Goal: Information Seeking & Learning: Find contact information

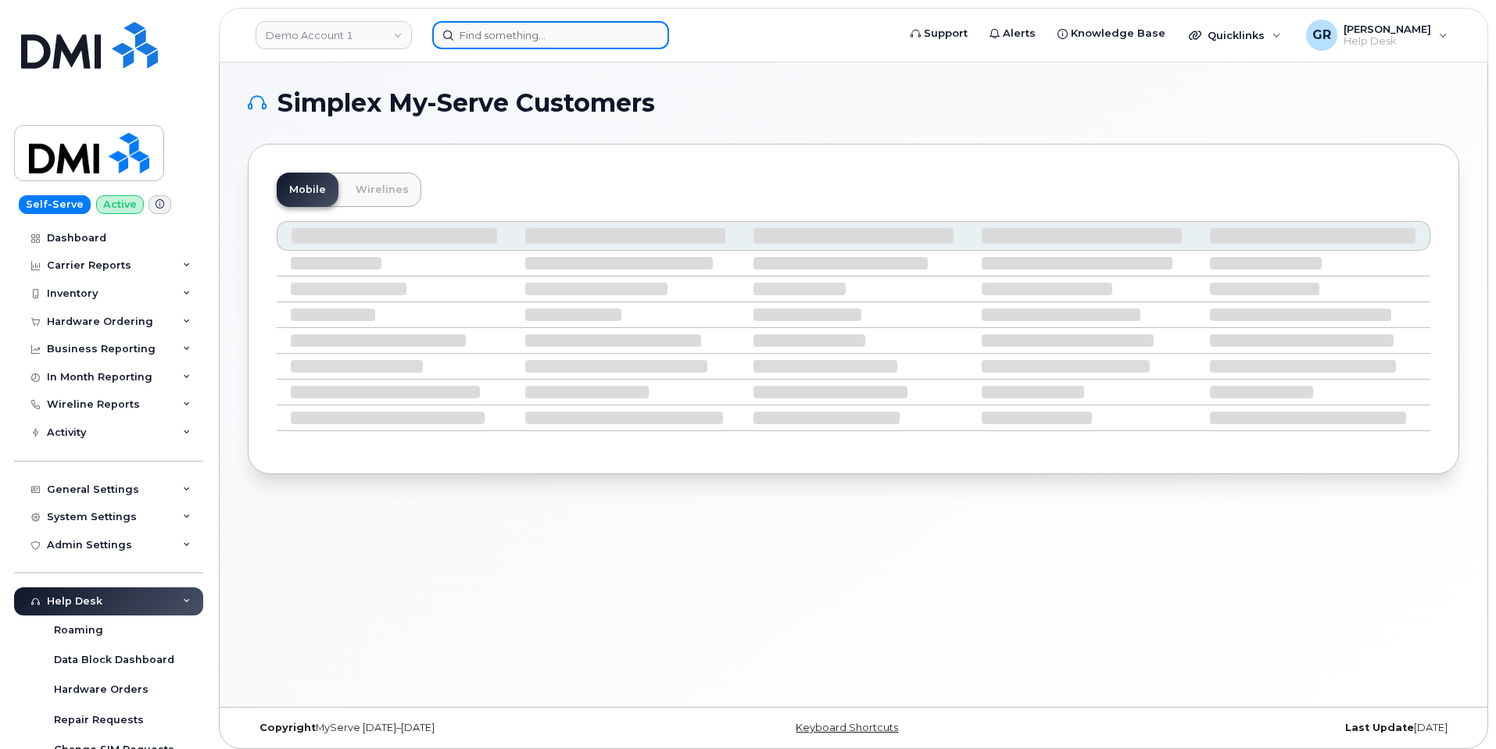
click at [528, 25] on input at bounding box center [550, 35] width 237 height 28
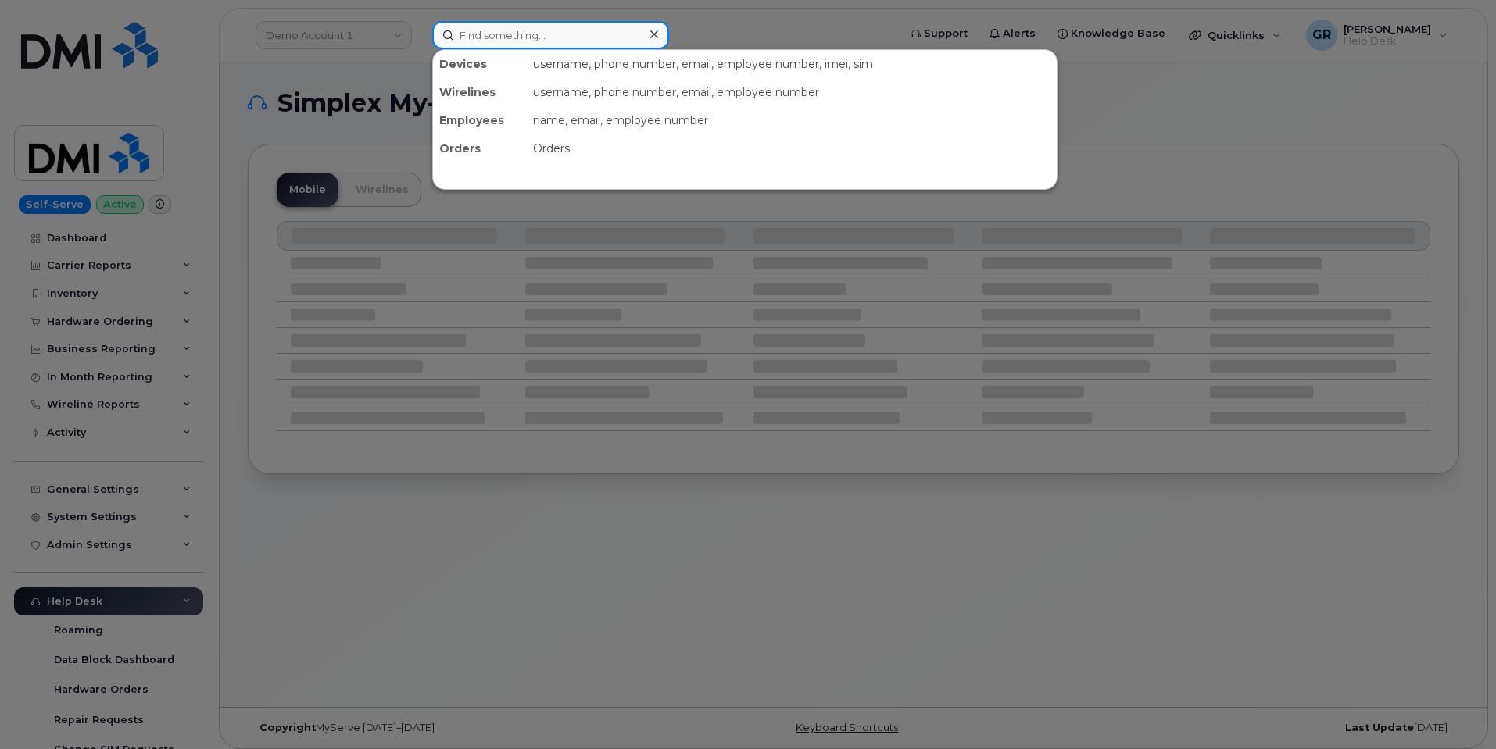
paste input "5147914875"
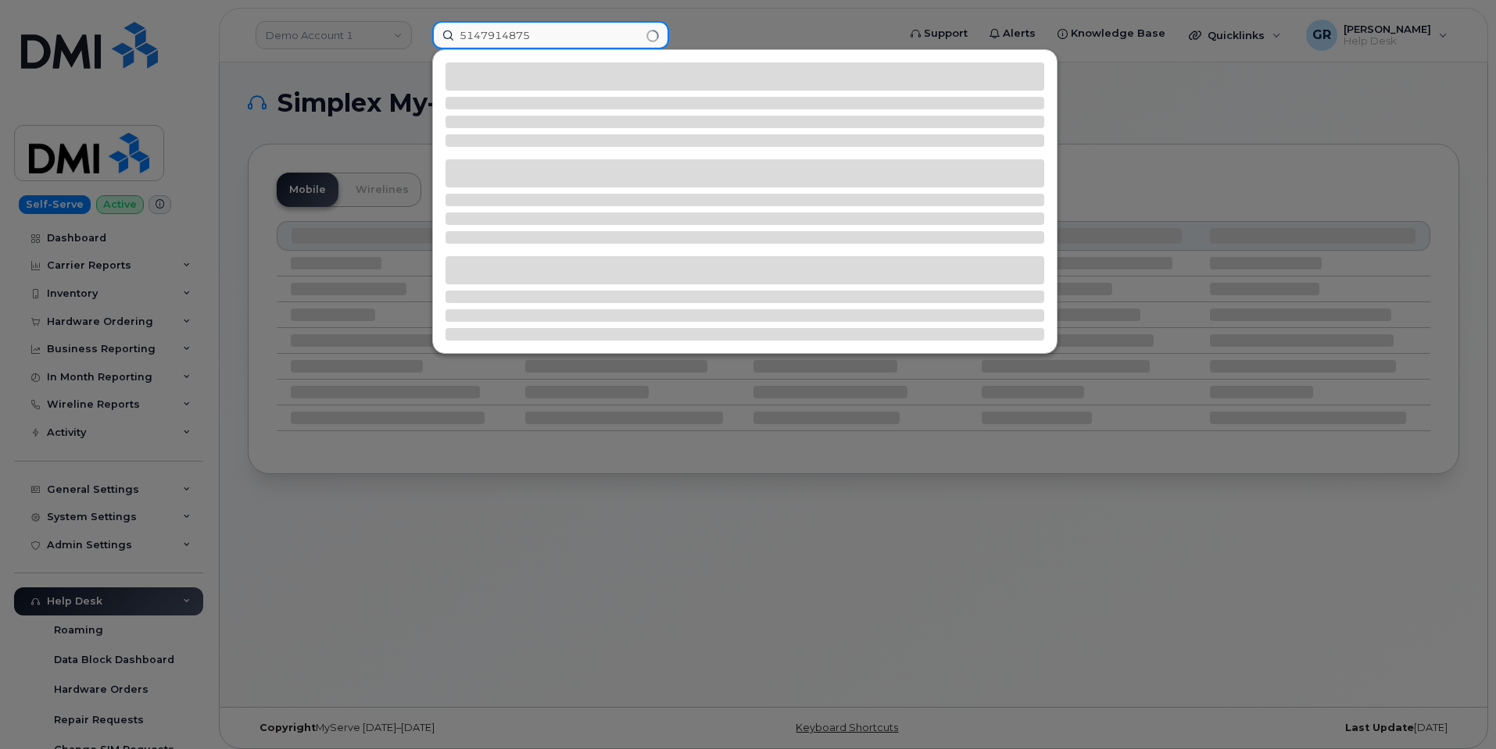
type input "5147914875"
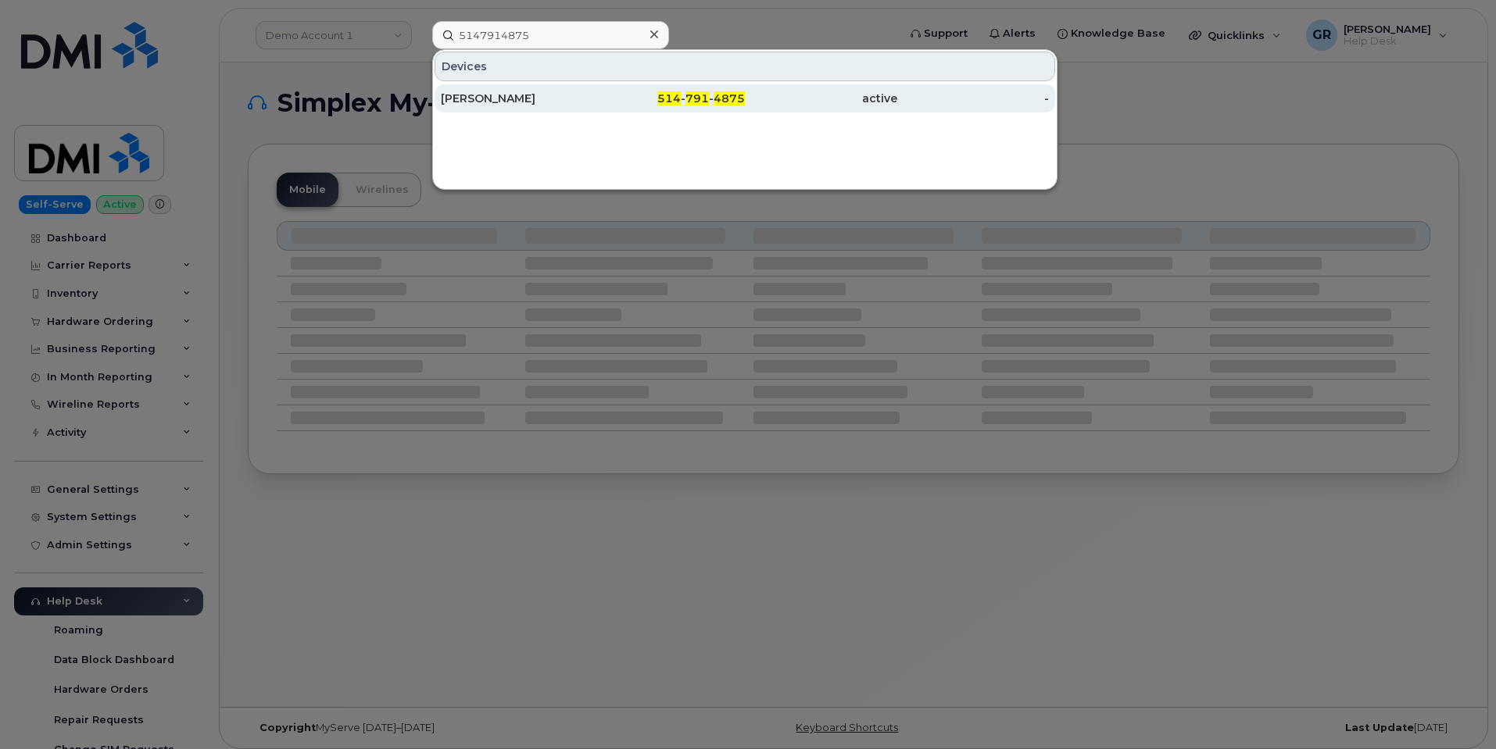
click at [634, 103] on div "514 - 791 - 4875" at bounding box center [669, 99] width 152 height 16
click at [606, 102] on div "514 - 791 - 4875" at bounding box center [669, 99] width 152 height 16
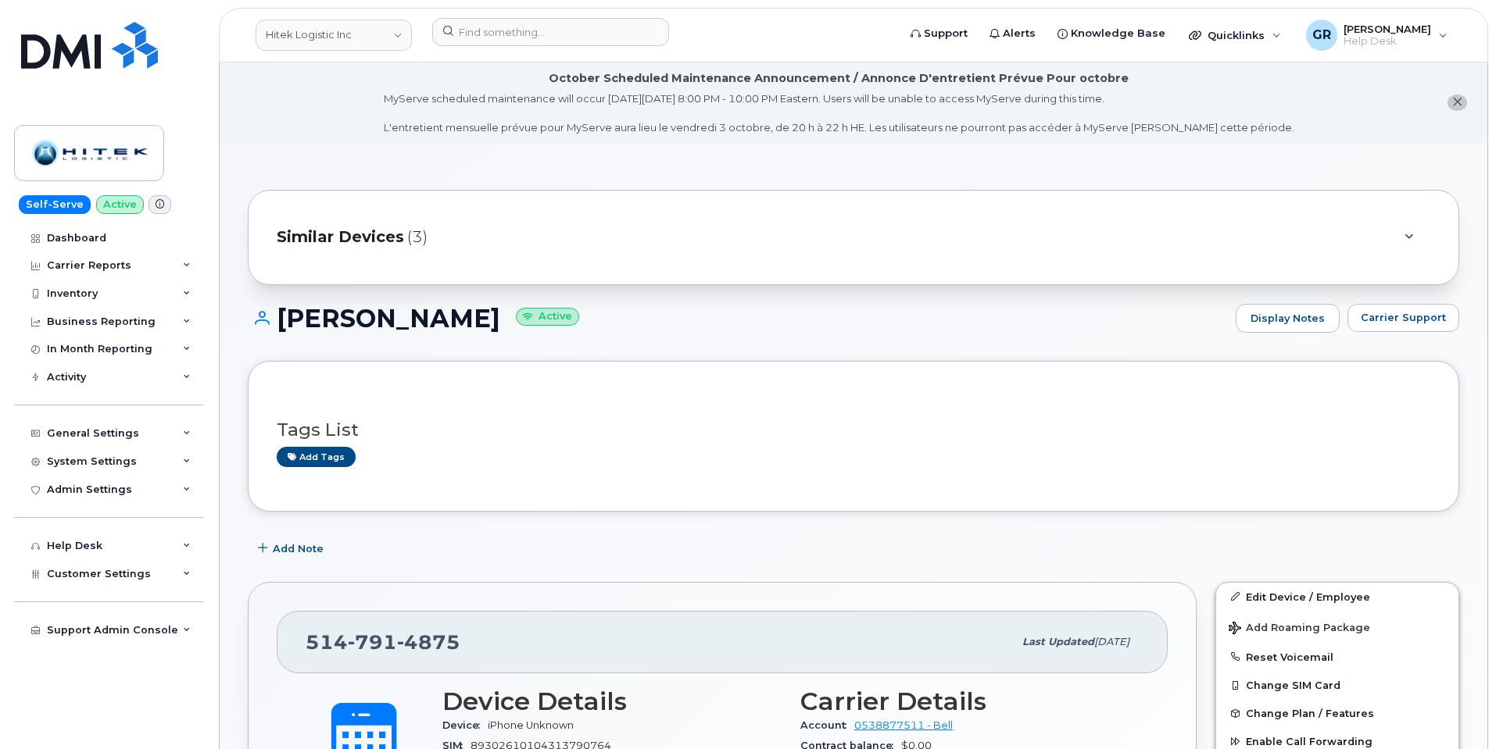
click at [156, 205] on icon at bounding box center [160, 204] width 9 height 9
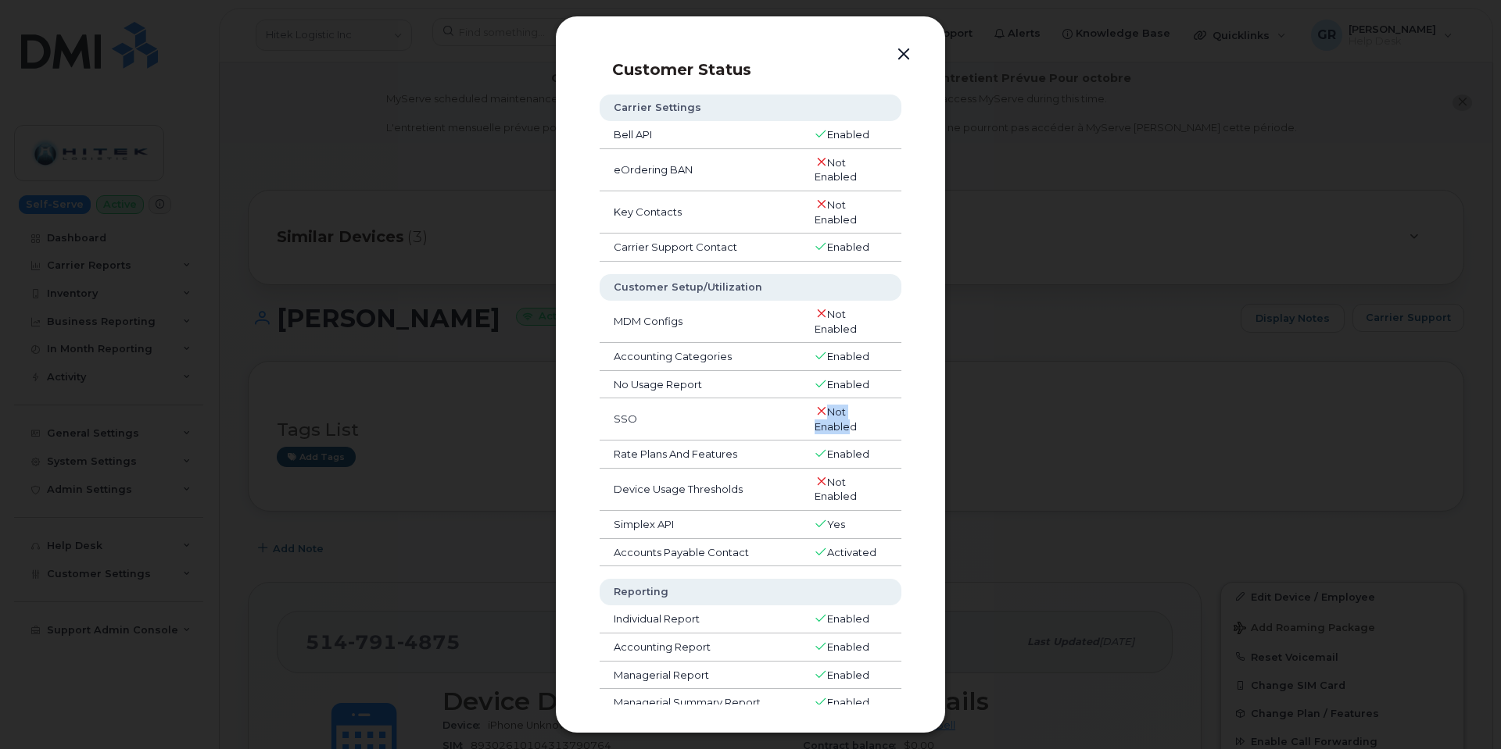
drag, startPoint x: 827, startPoint y: 412, endPoint x: 850, endPoint y: 420, distance: 24.2
click at [849, 420] on td "Not Enabled" at bounding box center [850, 420] width 101 height 42
click at [859, 419] on td "Not Enabled" at bounding box center [850, 420] width 101 height 42
drag, startPoint x: 821, startPoint y: 411, endPoint x: 866, endPoint y: 431, distance: 49.0
click at [865, 431] on td "Not Enabled" at bounding box center [850, 420] width 101 height 42
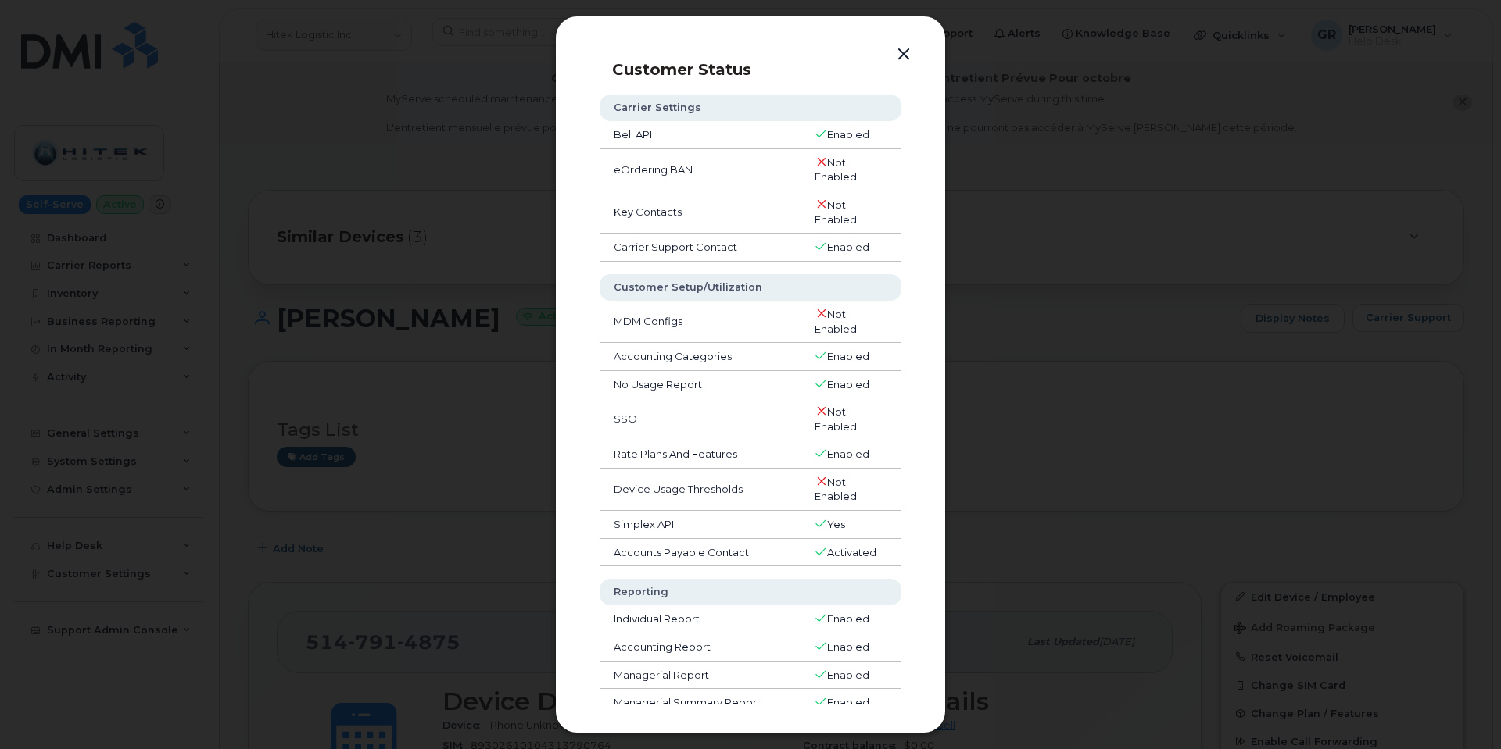
click at [773, 411] on td "SSO" at bounding box center [699, 420] width 201 height 42
click at [1072, 454] on div at bounding box center [750, 374] width 1501 height 749
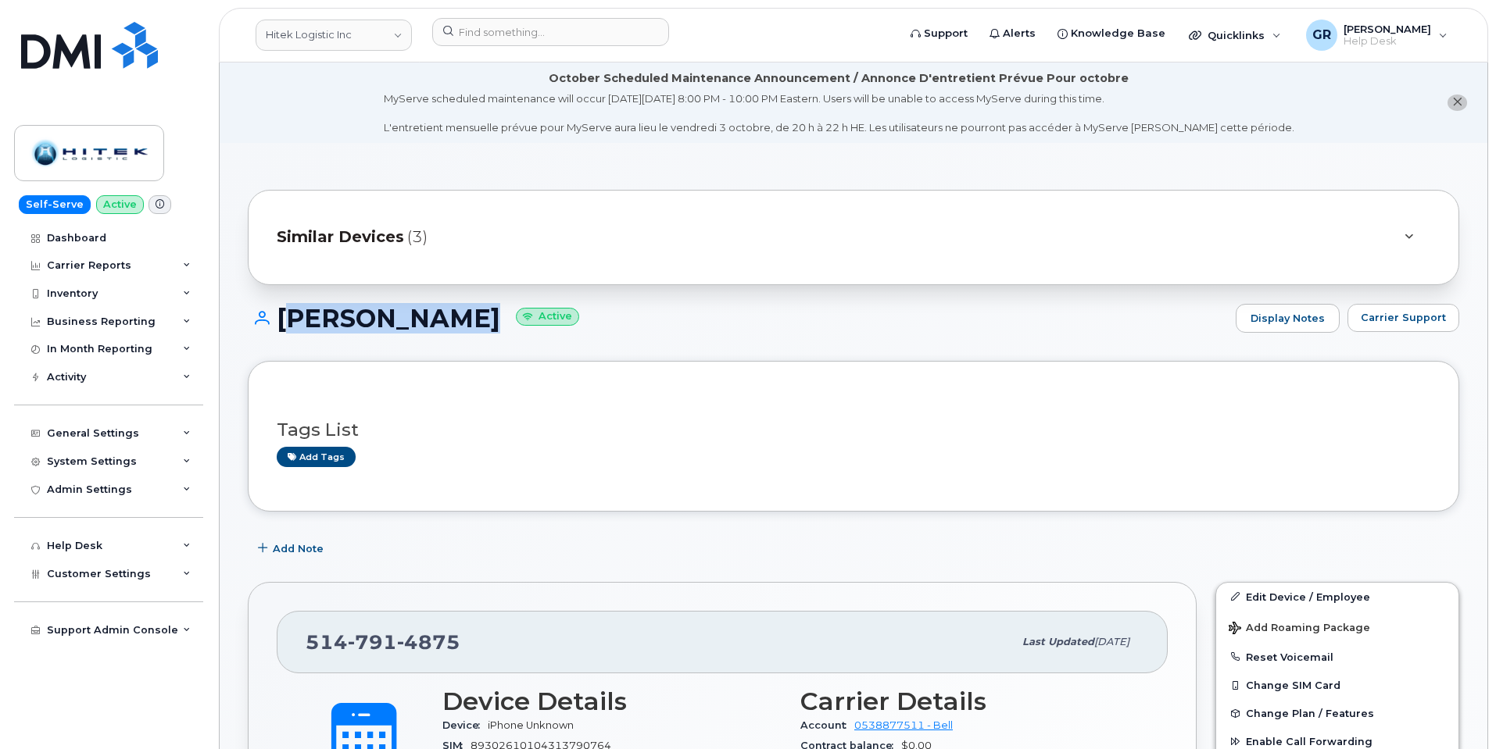
drag, startPoint x: 444, startPoint y: 319, endPoint x: 282, endPoint y: 315, distance: 161.8
click at [282, 315] on h1 "[PERSON_NAME] Active" at bounding box center [738, 318] width 980 height 27
copy h1 "[PERSON_NAME]"
click at [156, 206] on icon at bounding box center [160, 204] width 9 height 9
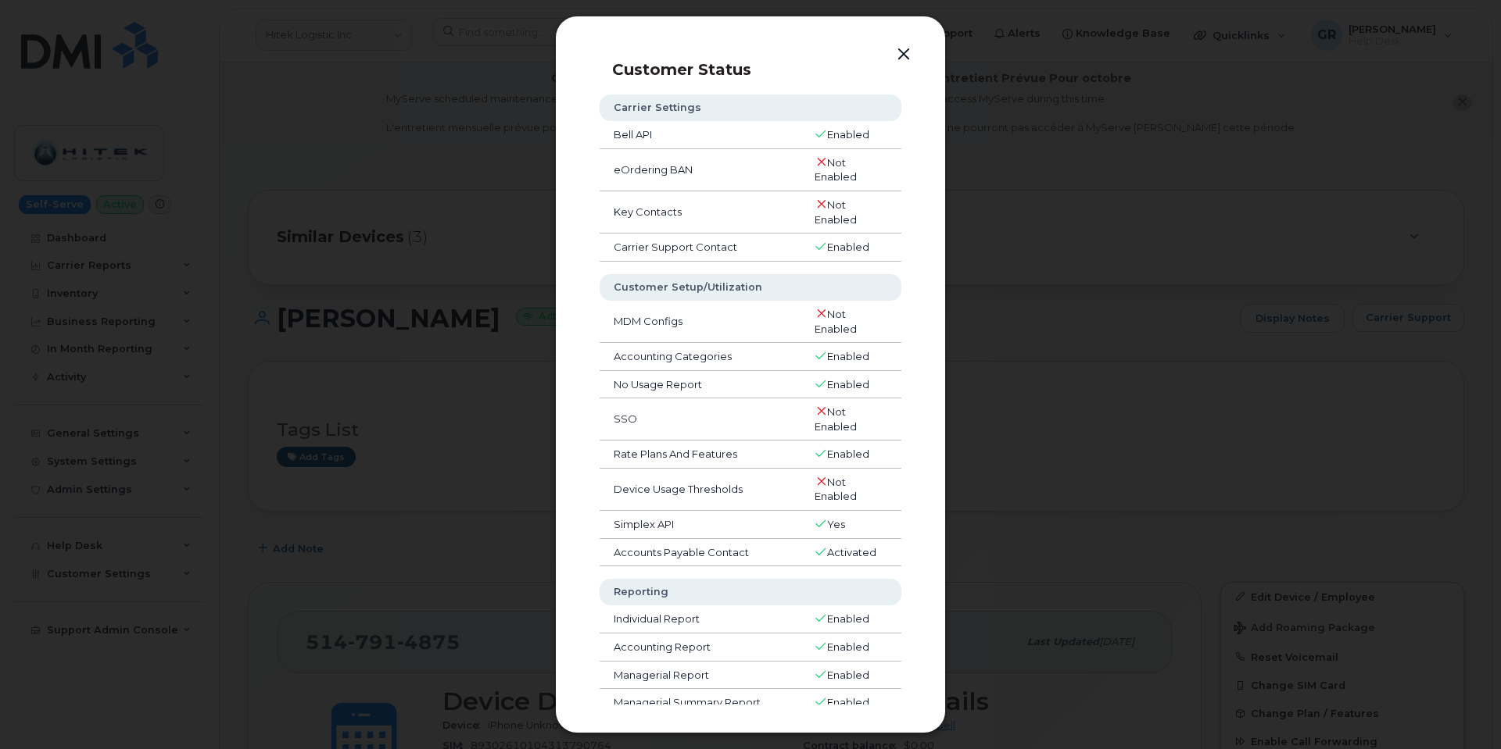
click at [447, 292] on div at bounding box center [750, 374] width 1501 height 749
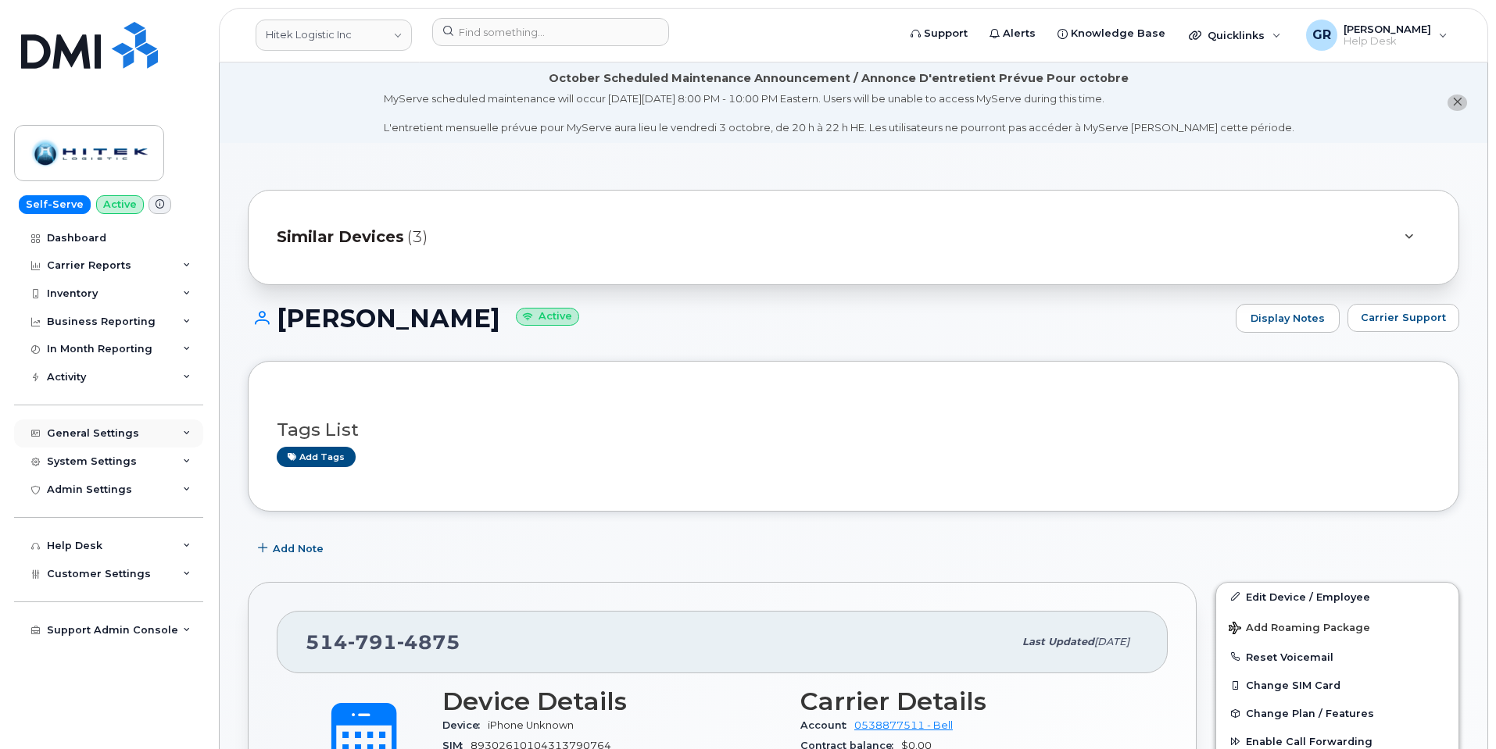
click at [148, 434] on div "General Settings" at bounding box center [108, 434] width 189 height 28
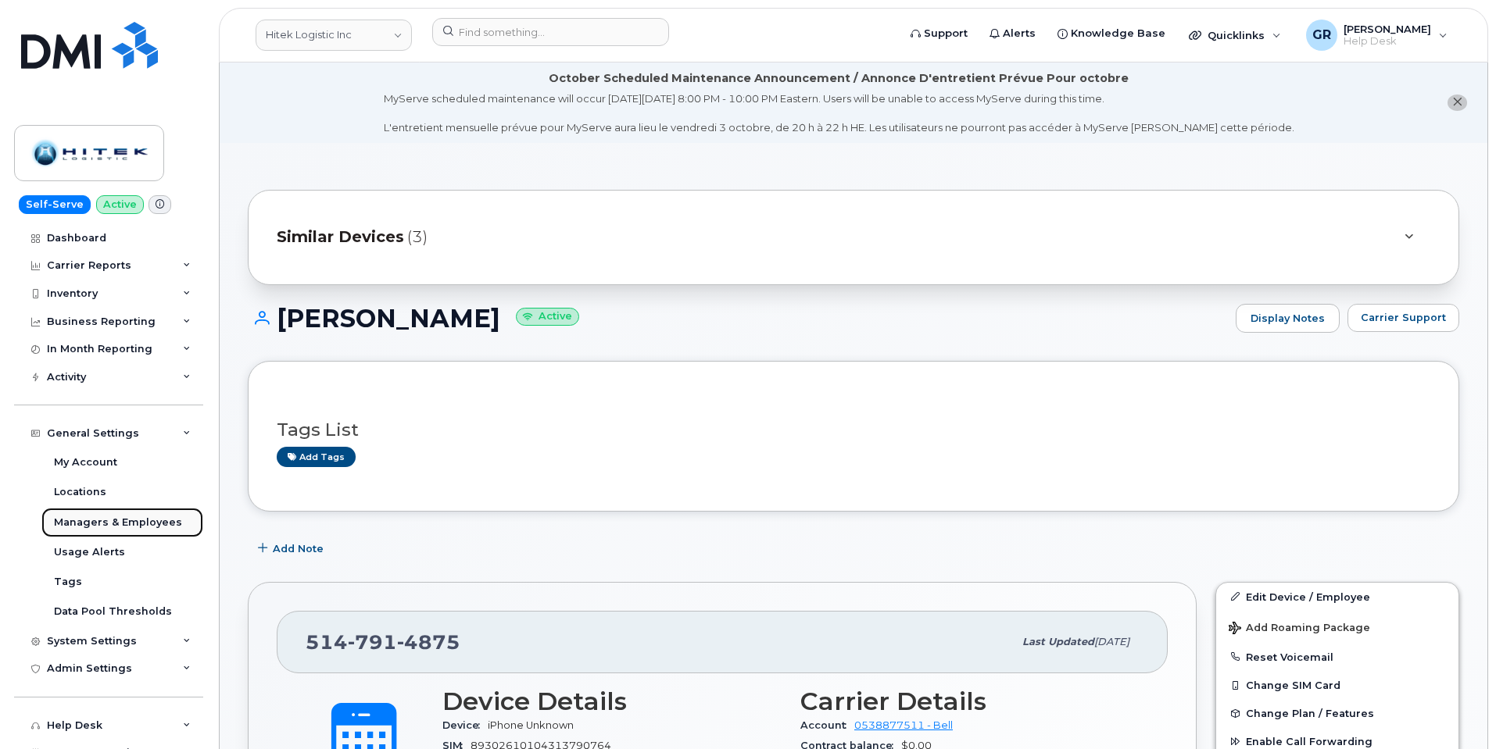
click at [113, 523] on div "Managers & Employees" at bounding box center [118, 523] width 128 height 14
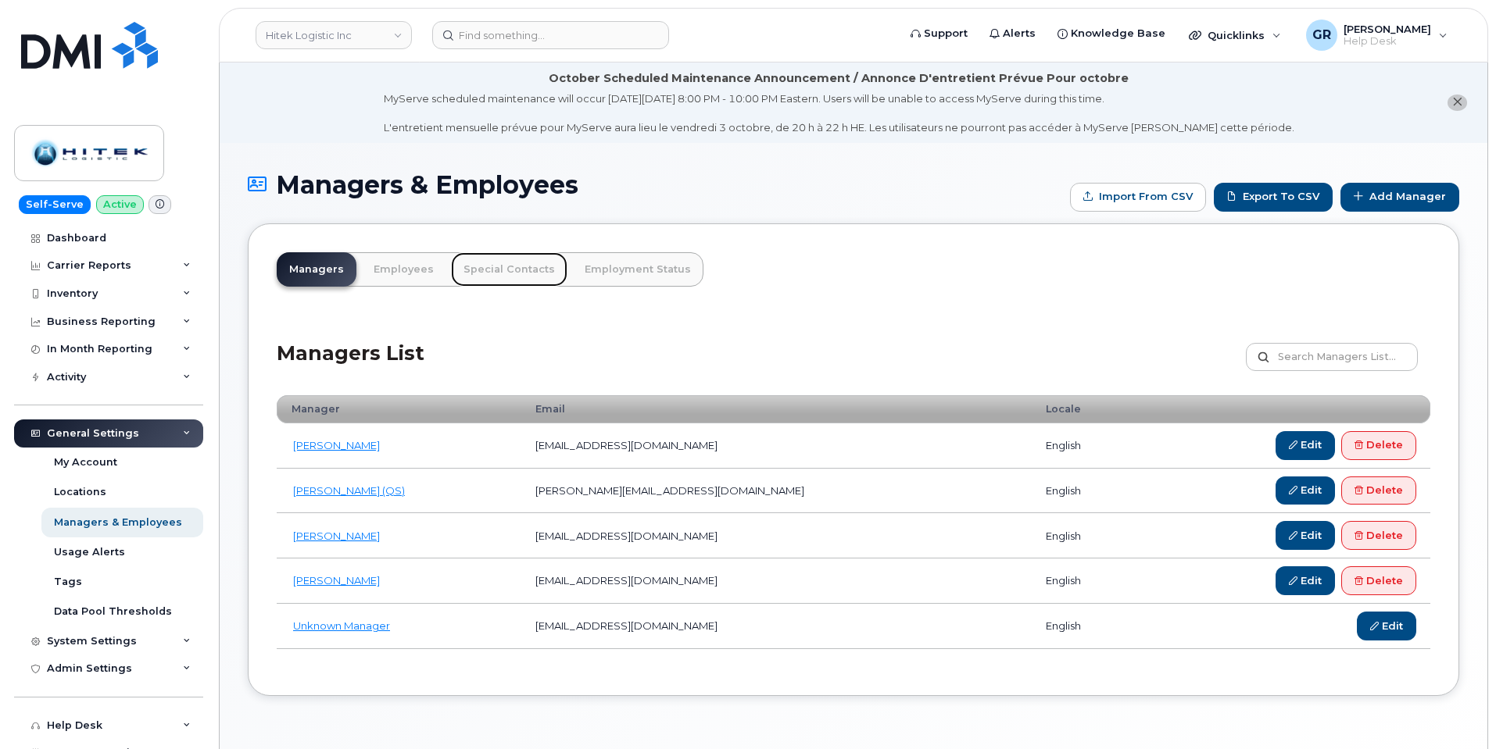
click at [507, 274] on link "Special Contacts" at bounding box center [509, 269] width 116 height 34
click at [501, 264] on link "Special Contacts" at bounding box center [509, 269] width 116 height 34
click at [481, 269] on link "Special Contacts" at bounding box center [509, 269] width 116 height 34
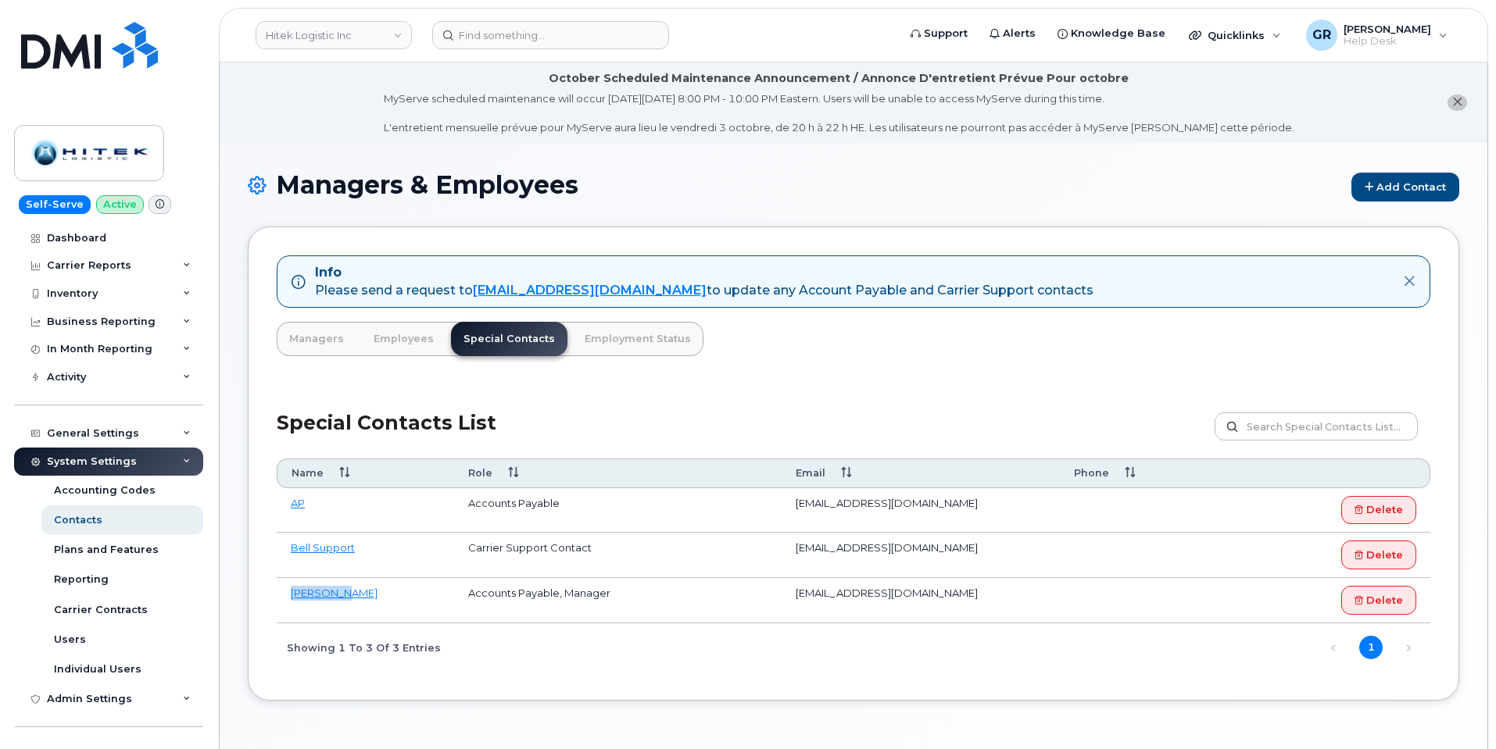
drag, startPoint x: 340, startPoint y: 597, endPoint x: 292, endPoint y: 600, distance: 48.6
click at [292, 600] on td "Gary Dore" at bounding box center [365, 600] width 177 height 45
click at [418, 609] on td "Gary Dore" at bounding box center [365, 600] width 177 height 45
drag, startPoint x: 789, startPoint y: 549, endPoint x: 911, endPoint y: 553, distance: 122.0
click at [911, 553] on td "corpclientcare@bell.ca" at bounding box center [921, 555] width 278 height 45
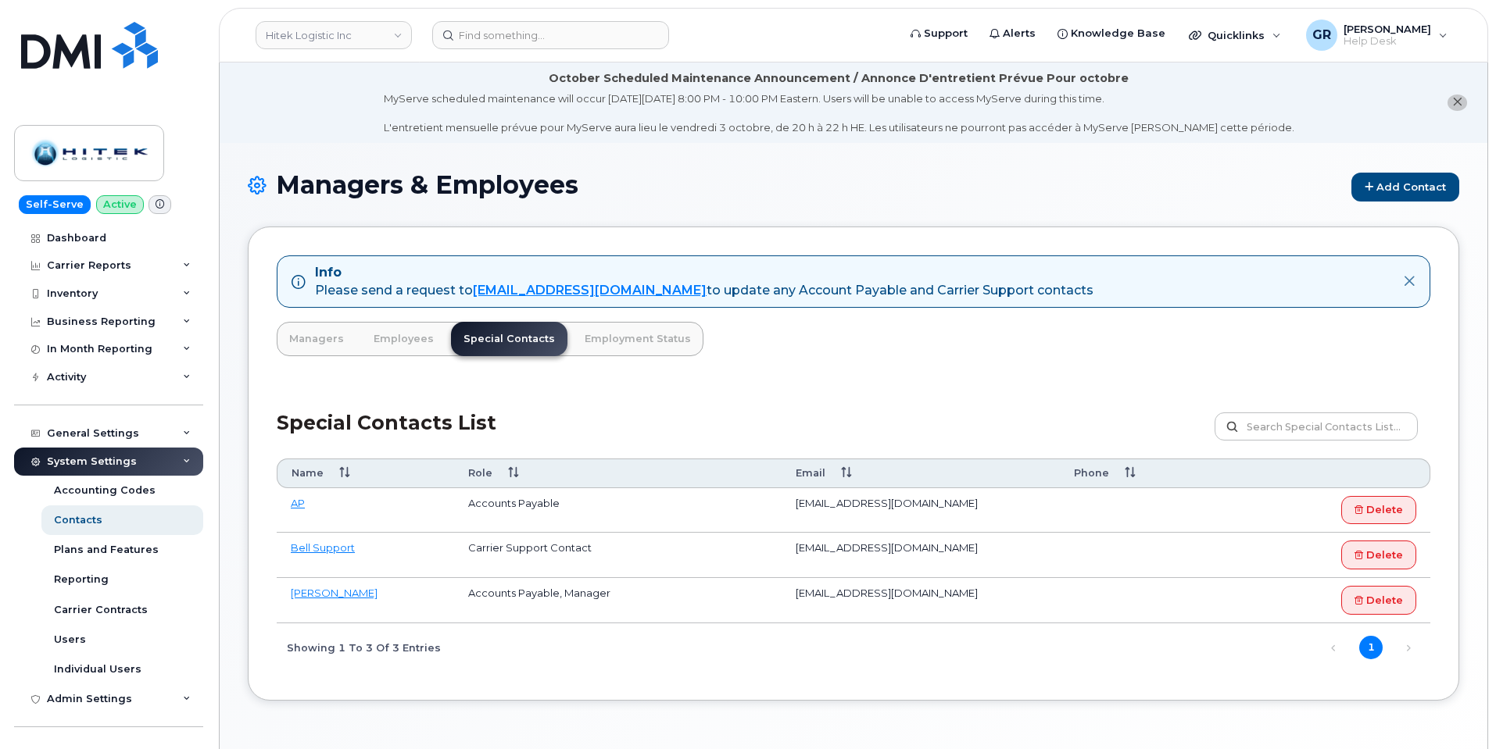
click at [574, 538] on td "Carrier Support Contact" at bounding box center [617, 555] width 327 height 45
drag, startPoint x: 798, startPoint y: 549, endPoint x: 939, endPoint y: 560, distance: 141.1
click at [939, 560] on td "corpclientcare@bell.ca" at bounding box center [921, 555] width 278 height 45
click at [839, 542] on td "corpclientcare@bell.ca" at bounding box center [921, 555] width 278 height 45
click at [817, 548] on td "corpclientcare@bell.ca" at bounding box center [921, 555] width 278 height 45
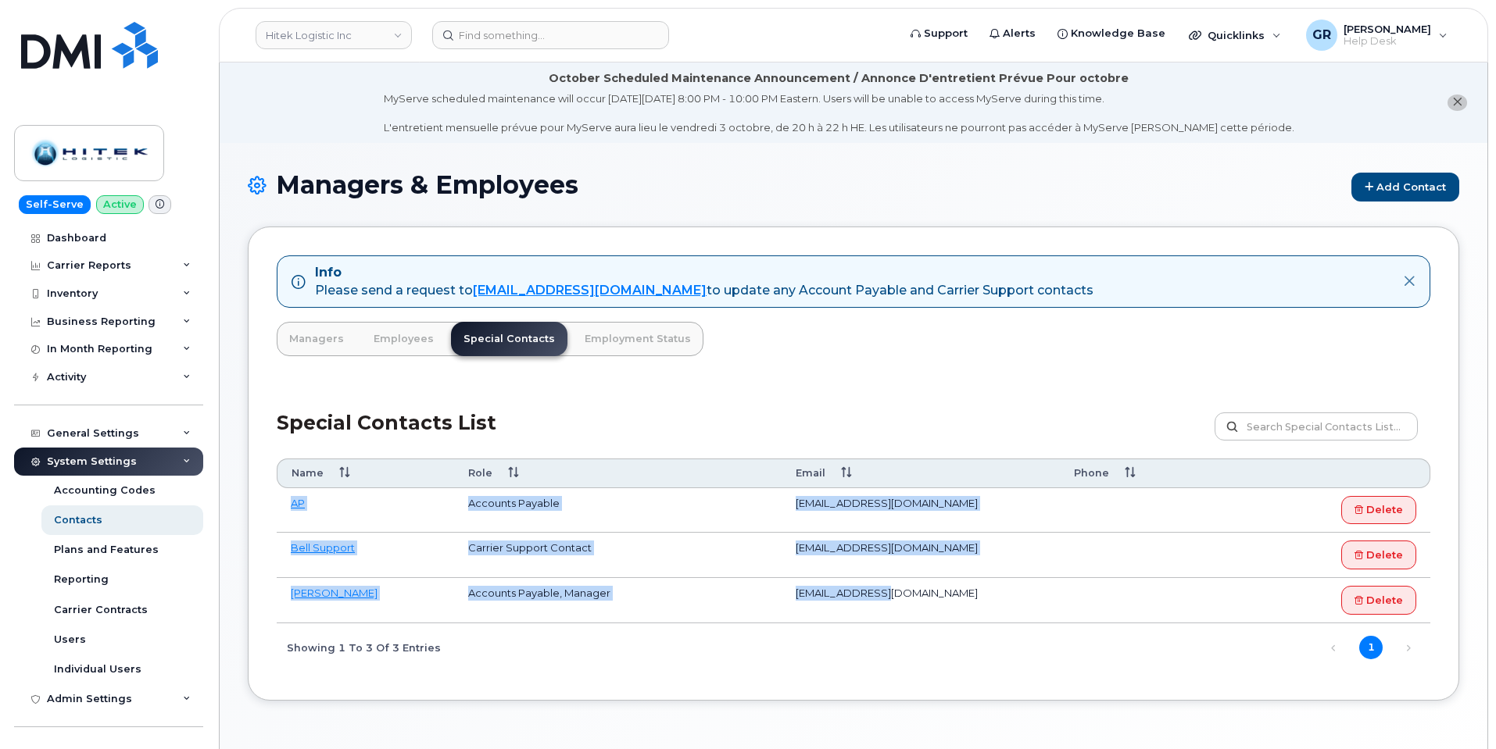
drag, startPoint x: 277, startPoint y: 506, endPoint x: 907, endPoint y: 582, distance: 635.2
click at [903, 585] on tbody "AP Accounts Payable khogue@hitek.com Delete Bell Support Carrier Support Contac…" at bounding box center [854, 555] width 1154 height 135
copy tbody "AP Accounts Payable khogue@hitek.com Delete Bell Support Carrier Support Contac…"
